Goal: Transaction & Acquisition: Purchase product/service

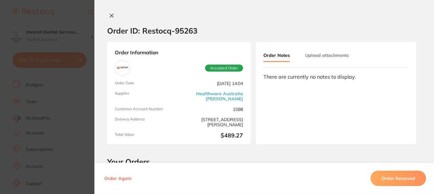
click at [109, 15] on icon at bounding box center [111, 15] width 5 height 5
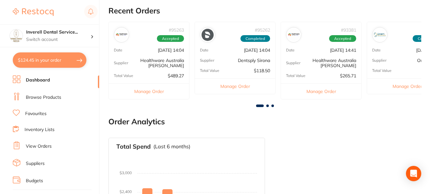
click at [36, 97] on link "Browse Products" at bounding box center [43, 97] width 35 height 6
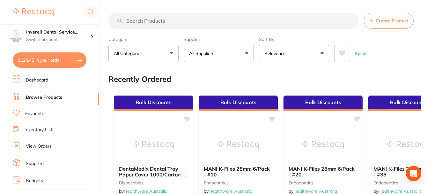
click at [132, 20] on input "search" at bounding box center [234, 21] width 251 height 16
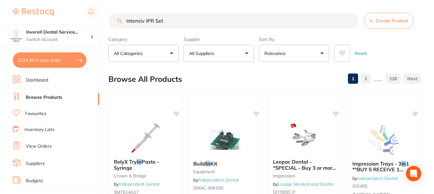
type input "Intensiv IPR Set"
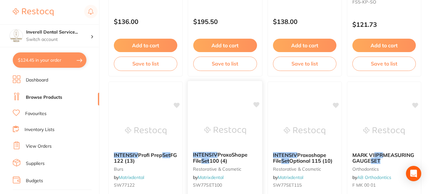
scroll to position [447, 0]
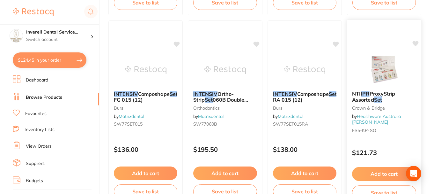
click at [388, 70] on img at bounding box center [385, 69] width 42 height 32
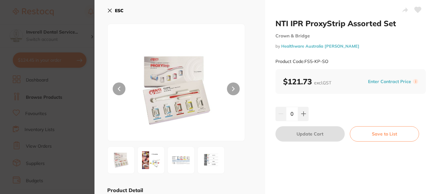
click at [109, 10] on icon at bounding box center [109, 10] width 5 height 5
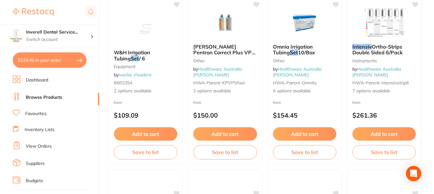
scroll to position [1564, 0]
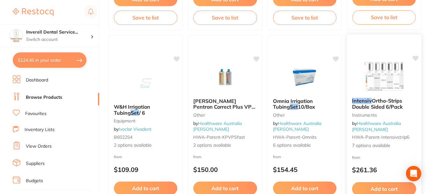
click at [381, 143] on span "7 options available" at bounding box center [384, 145] width 64 height 6
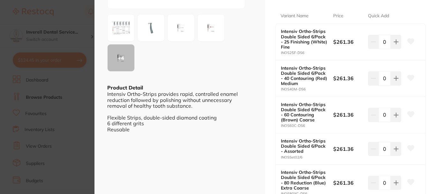
scroll to position [128, 0]
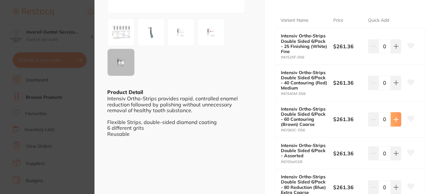
click at [396, 117] on icon at bounding box center [396, 119] width 5 height 5
type input "1"
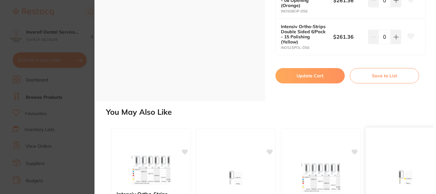
scroll to position [349, 0]
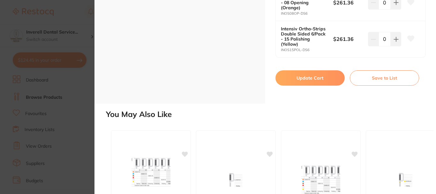
click at [316, 78] on button "Update Cart" at bounding box center [309, 77] width 69 height 15
checkbox input "false"
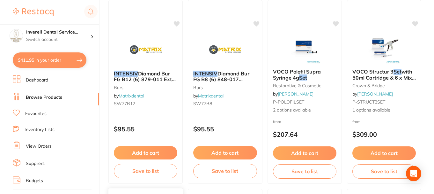
scroll to position [1149, 0]
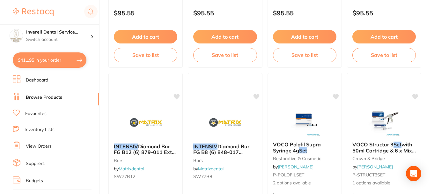
click at [59, 96] on link "Browse Products" at bounding box center [44, 97] width 36 height 6
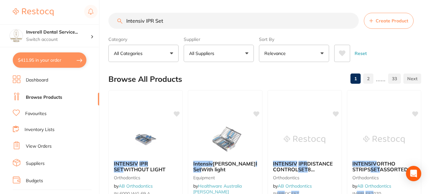
click at [167, 20] on input "Intensiv IPR Set" at bounding box center [234, 21] width 251 height 16
type input "I"
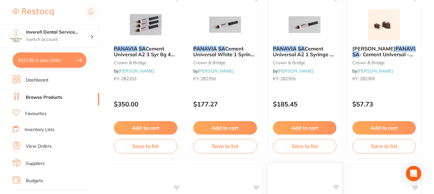
scroll to position [96, 0]
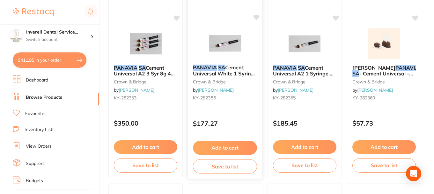
click at [224, 68] on em "SA" at bounding box center [221, 67] width 7 height 6
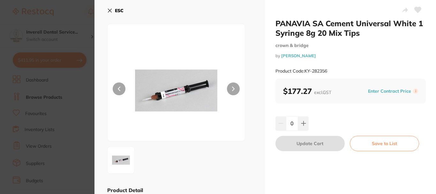
click at [111, 10] on icon at bounding box center [110, 11] width 4 height 4
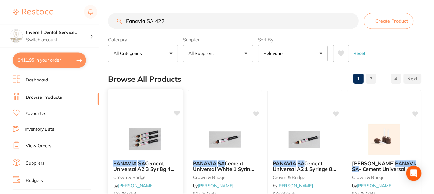
scroll to position [96, 0]
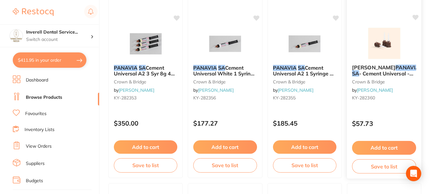
click at [380, 52] on img at bounding box center [385, 43] width 42 height 32
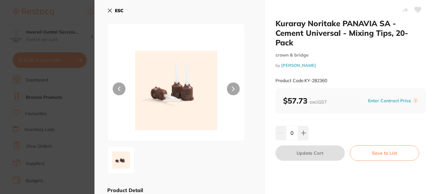
click at [109, 10] on icon at bounding box center [109, 10] width 5 height 5
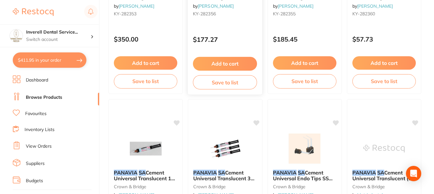
scroll to position [191, 0]
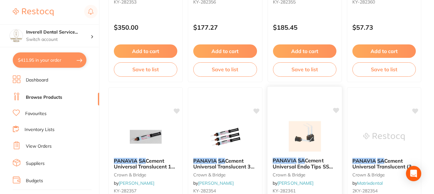
click at [308, 136] on img at bounding box center [305, 136] width 42 height 32
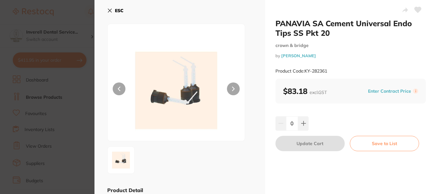
click at [327, 72] on small "Product Code: KY-282361" at bounding box center [301, 70] width 52 height 5
drag, startPoint x: 327, startPoint y: 72, endPoint x: 305, endPoint y: 72, distance: 22.0
click at [304, 72] on small "Product Code: KY-282361" at bounding box center [301, 70] width 52 height 5
click at [109, 9] on icon at bounding box center [109, 10] width 5 height 5
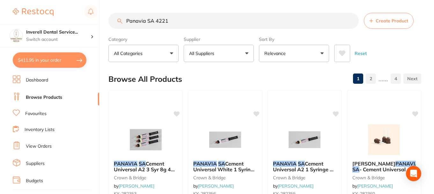
click at [174, 20] on input "Panavia SA 4221" at bounding box center [234, 21] width 251 height 16
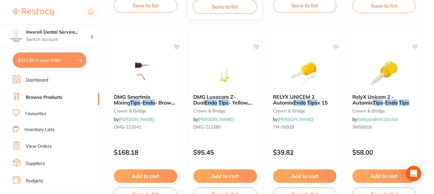
scroll to position [160, 0]
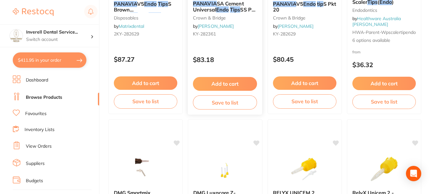
type input "Panavia endo tips"
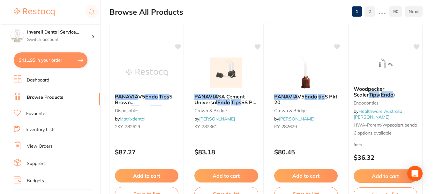
scroll to position [0, 0]
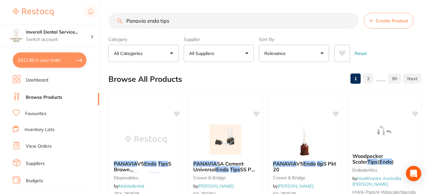
click at [65, 59] on button "$411.95 in your order" at bounding box center [50, 59] width 74 height 15
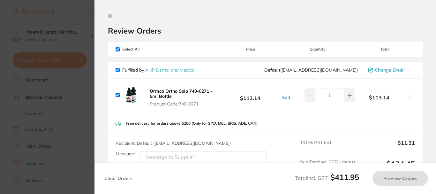
checkbox input "true"
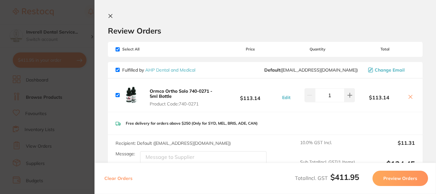
drag, startPoint x: 109, startPoint y: 16, endPoint x: 116, endPoint y: 92, distance: 76.7
click at [109, 17] on icon at bounding box center [110, 15] width 5 height 5
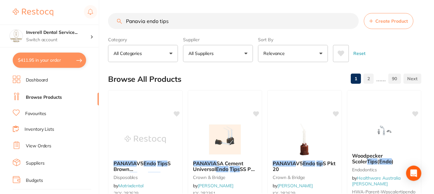
scroll to position [6, 0]
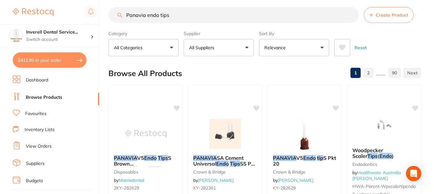
click at [43, 98] on link "Browse Products" at bounding box center [44, 97] width 36 height 6
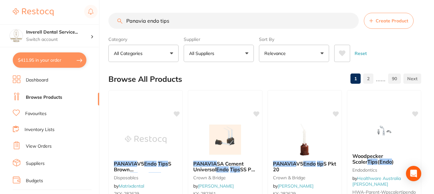
drag, startPoint x: 173, startPoint y: 18, endPoint x: 169, endPoint y: 23, distance: 6.3
click at [169, 23] on input "Panavia endo tips" at bounding box center [234, 21] width 251 height 16
drag, startPoint x: 171, startPoint y: 20, endPoint x: 115, endPoint y: 27, distance: 55.9
click at [115, 27] on input "Panavia endo tips" at bounding box center [234, 21] width 251 height 16
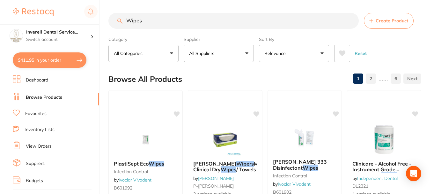
type input "Wipes"
click at [247, 52] on button "All Suppliers" at bounding box center [219, 53] width 70 height 17
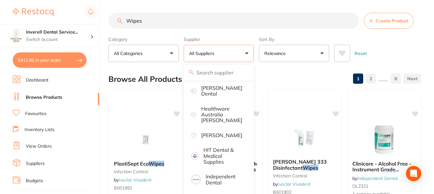
scroll to position [160, 0]
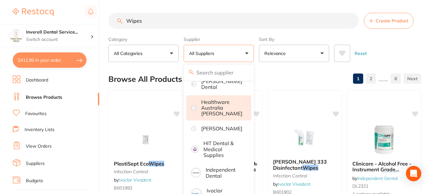
click at [223, 110] on p "Healthware Australia [PERSON_NAME]" at bounding box center [221, 108] width 41 height 18
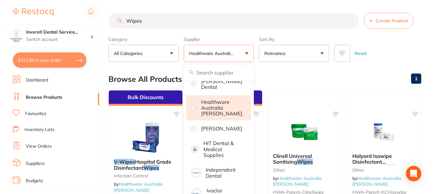
click at [300, 79] on div "Browse All Products 1" at bounding box center [265, 78] width 313 height 21
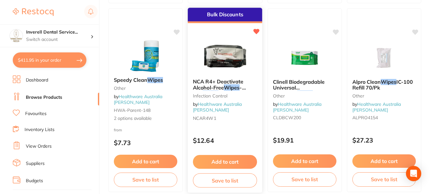
scroll to position [287, 0]
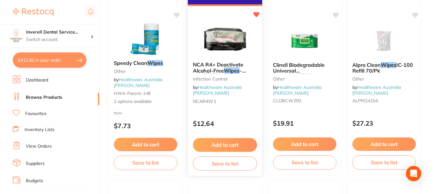
click at [227, 144] on button "Add to cart" at bounding box center [225, 145] width 64 height 14
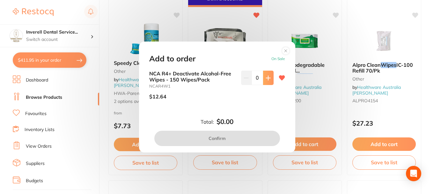
click at [267, 76] on icon at bounding box center [268, 77] width 5 height 5
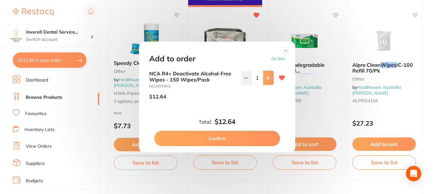
click at [267, 76] on icon at bounding box center [268, 77] width 5 height 5
type input "4"
click at [235, 139] on button "Confirm" at bounding box center [217, 138] width 126 height 15
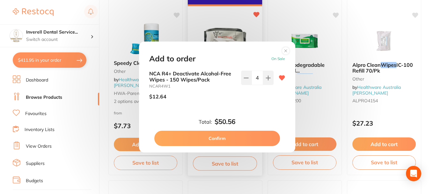
checkbox input "false"
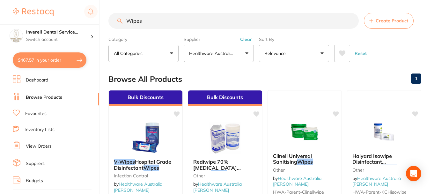
scroll to position [0, 0]
drag, startPoint x: 145, startPoint y: 21, endPoint x: 119, endPoint y: 26, distance: 26.3
click at [119, 26] on input "Wipes" at bounding box center [234, 21] width 251 height 16
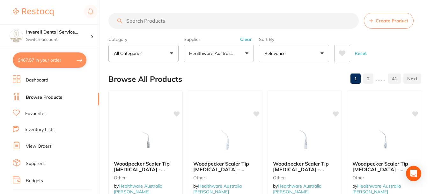
click at [129, 19] on input "search" at bounding box center [234, 21] width 251 height 16
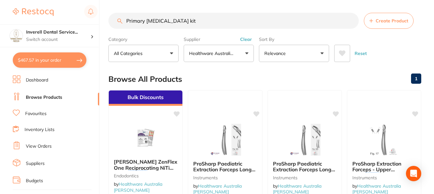
type input "Primary [MEDICAL_DATA] kit"
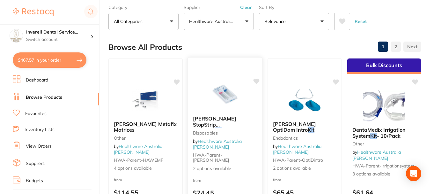
scroll to position [0, 0]
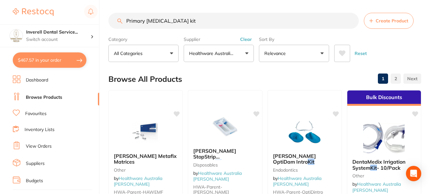
click at [244, 39] on button "Clear" at bounding box center [246, 39] width 16 height 6
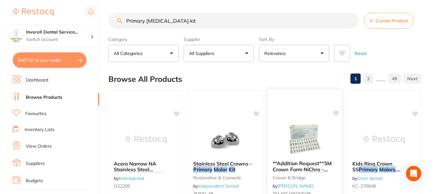
scroll to position [32, 0]
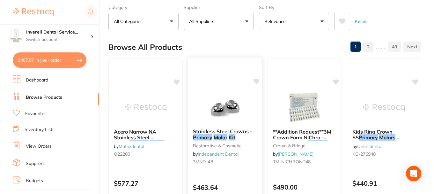
click at [218, 133] on span "Stainless Steel Crowns -" at bounding box center [222, 131] width 59 height 6
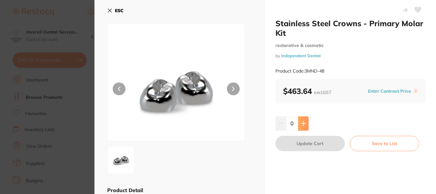
click at [301, 123] on icon at bounding box center [303, 123] width 5 height 5
type input "1"
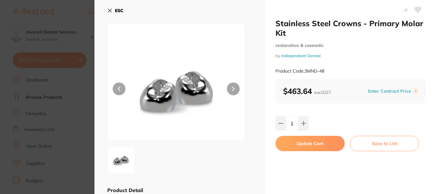
click at [313, 141] on button "Update Cart" at bounding box center [309, 143] width 69 height 15
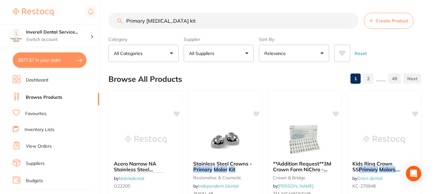
click at [53, 55] on button "$977.57 in your order" at bounding box center [50, 59] width 74 height 15
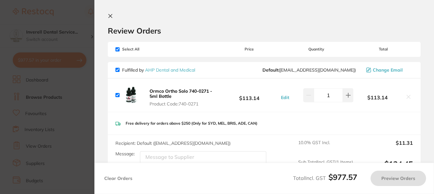
checkbox input "true"
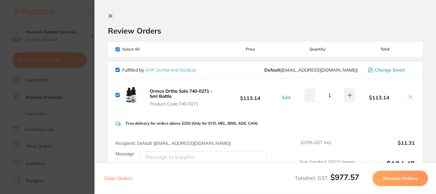
click at [111, 17] on icon at bounding box center [111, 16] width 4 height 4
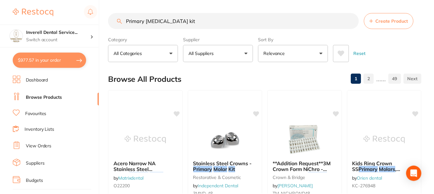
scroll to position [1, 0]
drag, startPoint x: 173, startPoint y: 19, endPoint x: 116, endPoint y: 20, distance: 56.8
click at [116, 20] on input "Primary [MEDICAL_DATA] kit" at bounding box center [234, 20] width 251 height 16
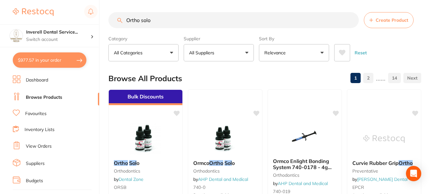
type input "Ortho solo"
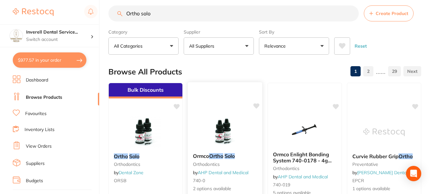
scroll to position [0, 0]
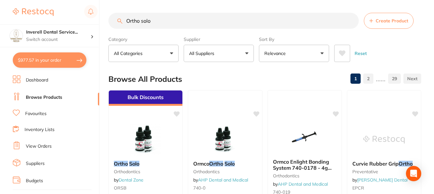
click at [351, 20] on input "Ortho solo" at bounding box center [234, 21] width 251 height 16
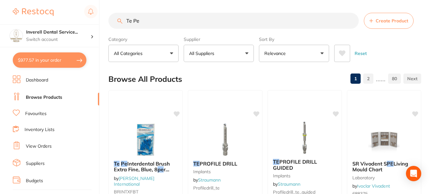
type input "Te Pe"
click at [33, 111] on link "Favourites" at bounding box center [35, 113] width 21 height 6
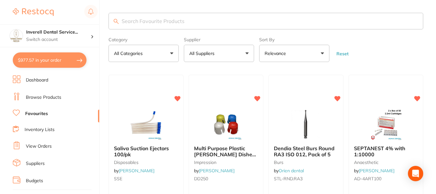
click at [129, 21] on input "search" at bounding box center [266, 21] width 315 height 17
type input "T"
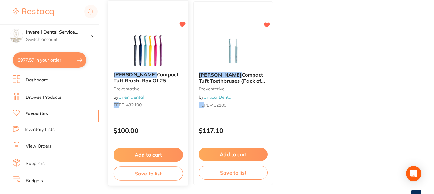
scroll to position [66, 0]
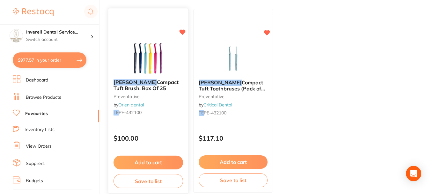
type input "Te Pe"
click at [155, 161] on button "Add to cart" at bounding box center [149, 162] width 70 height 14
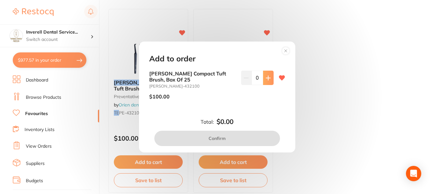
click at [266, 77] on icon at bounding box center [268, 78] width 4 height 4
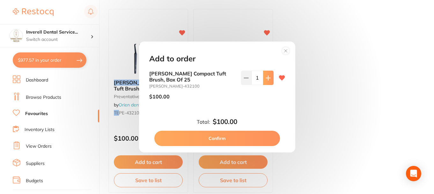
click at [266, 77] on icon at bounding box center [268, 78] width 4 height 4
click at [267, 77] on icon at bounding box center [268, 78] width 4 height 4
click at [266, 78] on icon at bounding box center [268, 78] width 4 height 4
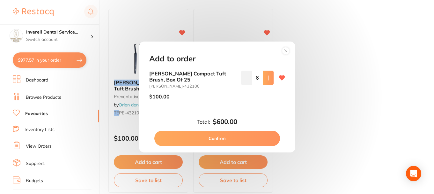
click at [266, 78] on icon at bounding box center [268, 78] width 4 height 4
type input "10"
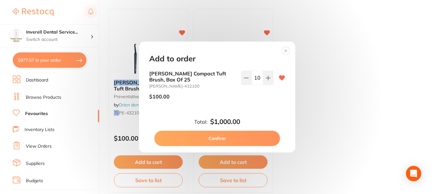
click at [222, 139] on button "Confirm" at bounding box center [217, 138] width 126 height 15
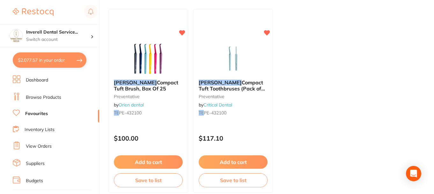
click at [38, 59] on button "$2,077.57 in your order" at bounding box center [50, 59] width 74 height 15
checkbox input "true"
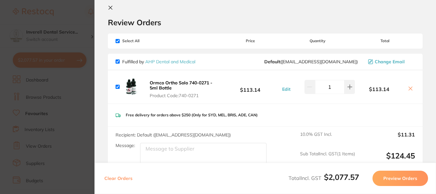
scroll to position [0, 0]
